Goal: Find specific page/section: Find specific page/section

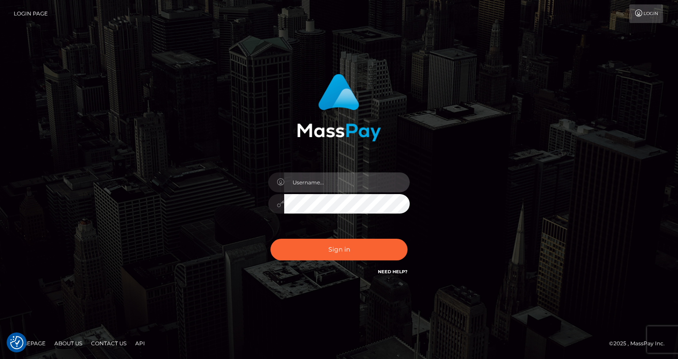
click at [351, 186] on input "text" at bounding box center [346, 182] width 125 height 20
type input "oli.fanvue"
click at [357, 190] on input "text" at bounding box center [346, 182] width 125 height 20
type input "oli.fanvue"
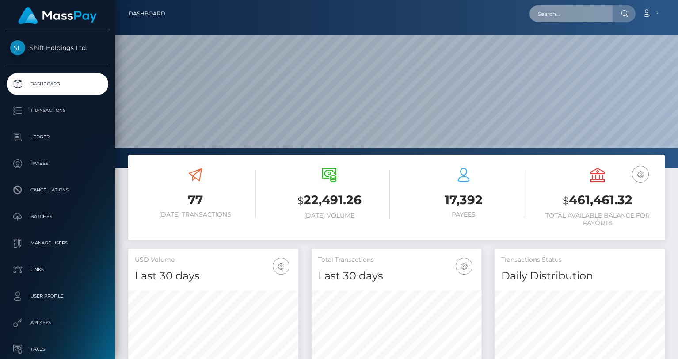
click at [568, 14] on input "text" at bounding box center [570, 13] width 83 height 17
paste input "sheseemslegit@gmail.com"
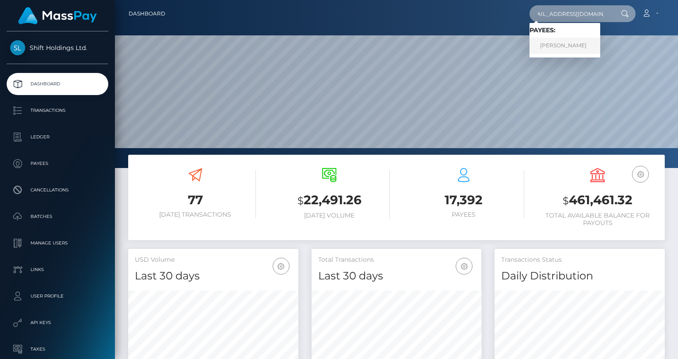
type input "sheseemslegit@gmail.com"
click at [575, 48] on link "SARAH ANDREANNA ENKE" at bounding box center [564, 46] width 71 height 16
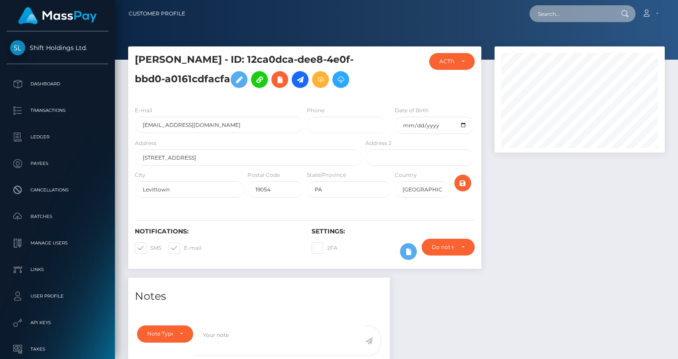
click at [570, 12] on input "text" at bounding box center [570, 13] width 83 height 17
paste input "[EMAIL_ADDRESS][DOMAIN_NAME]"
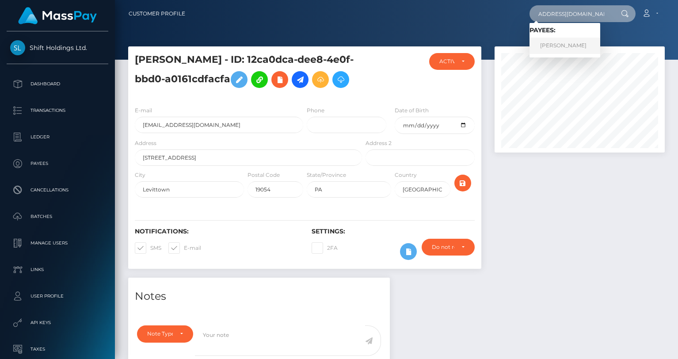
type input "carlosmorenodr88@gmail.com"
click at [574, 39] on link "CARLOS MORENO DEL RIO" at bounding box center [564, 46] width 71 height 16
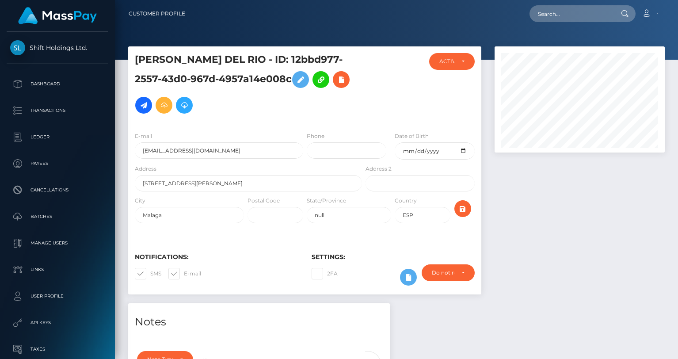
scroll to position [19, 0]
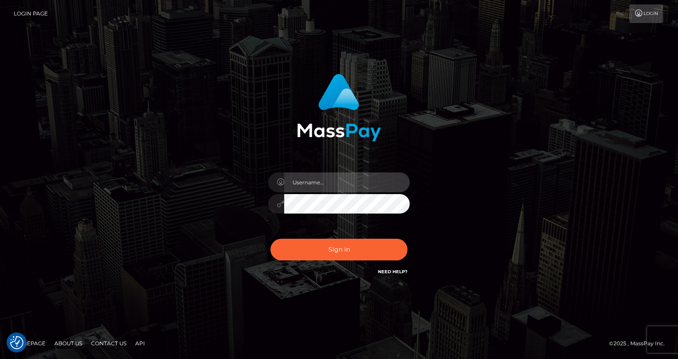
click at [314, 176] on input "text" at bounding box center [346, 182] width 125 height 20
type input "oli.fanvue"
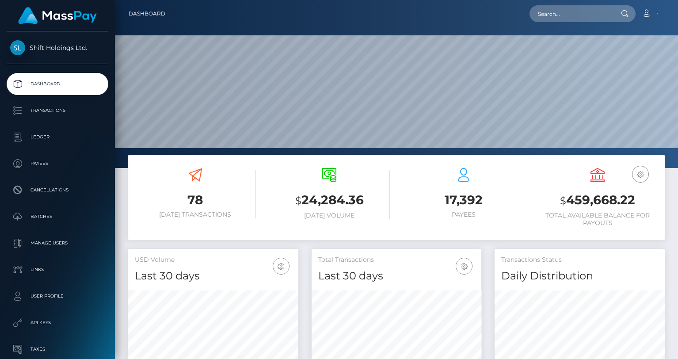
scroll to position [156, 170]
click at [587, 14] on input "text" at bounding box center [570, 13] width 83 height 17
paste input "carlosmorenodr88@gmail.com"
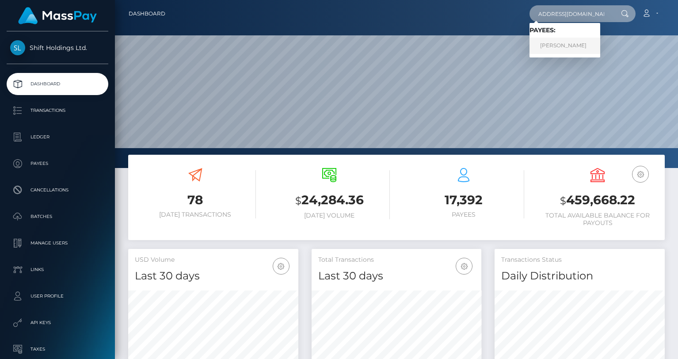
type input "carlosmorenodr88@gmail.com"
click at [599, 47] on link "CARLOS MORENO DEL RIO" at bounding box center [564, 46] width 71 height 16
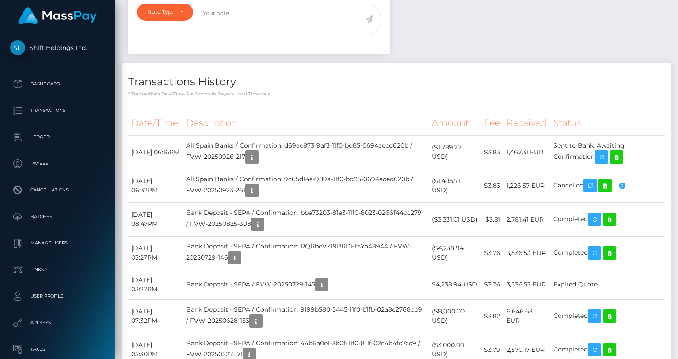
scroll to position [348, 0]
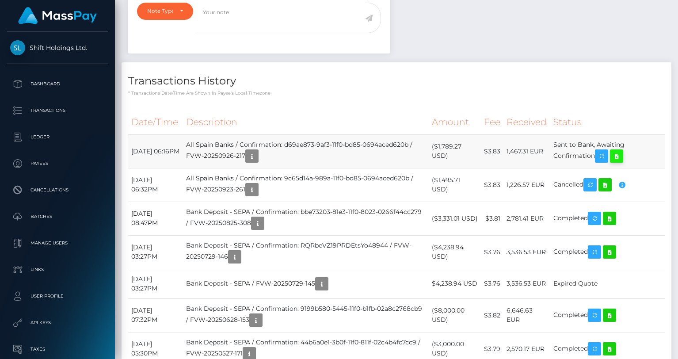
click at [622, 154] on icon at bounding box center [616, 156] width 11 height 11
